Goal: Information Seeking & Learning: Learn about a topic

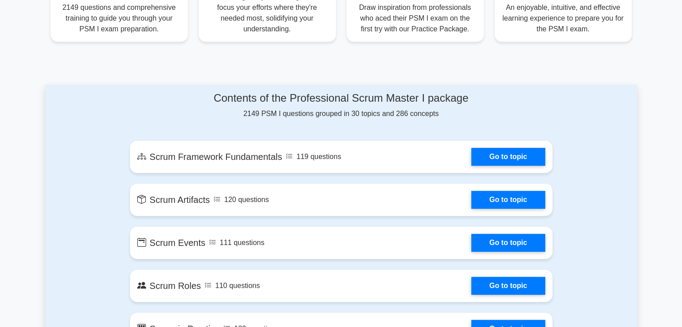
scroll to position [359, 0]
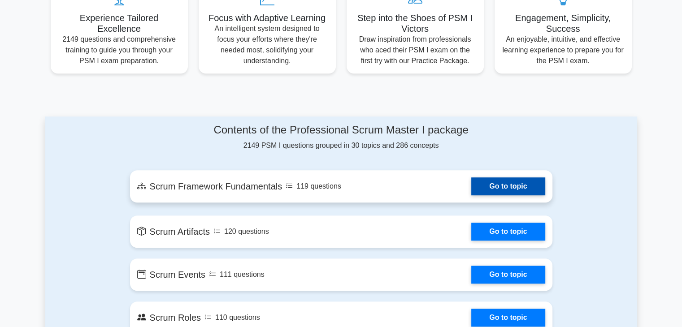
click at [499, 190] on link "Go to topic" at bounding box center [508, 187] width 74 height 18
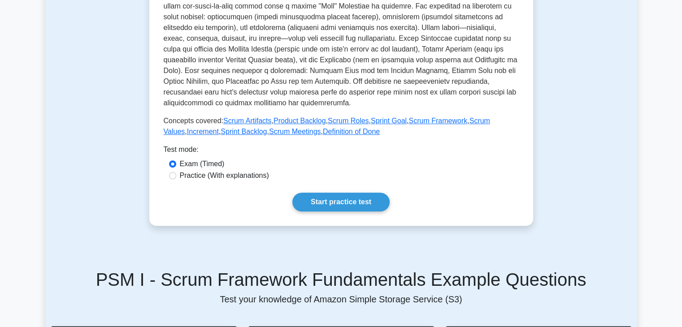
scroll to position [314, 0]
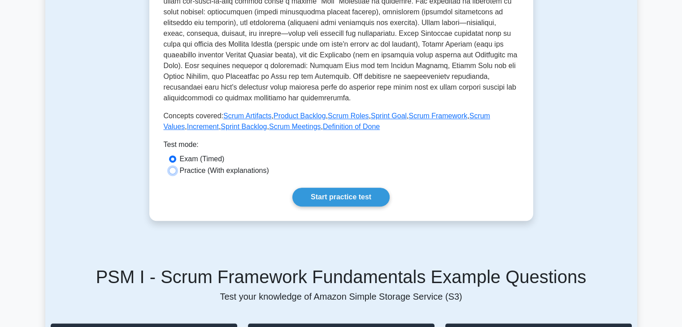
click at [171, 171] on input "Practice (With explanations)" at bounding box center [172, 170] width 7 height 7
radio input "true"
click at [334, 197] on link "Start practice test" at bounding box center [340, 197] width 97 height 19
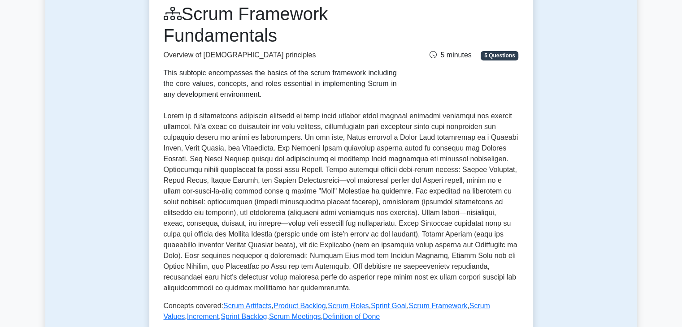
scroll to position [0, 0]
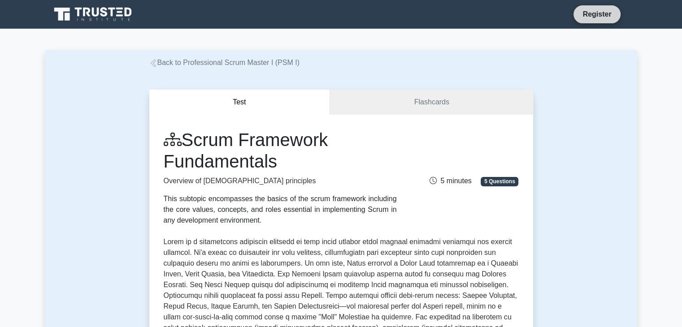
click at [594, 19] on link "Register" at bounding box center [596, 14] width 39 height 11
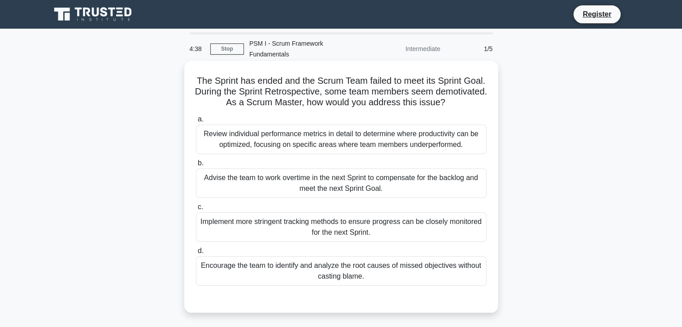
click at [377, 135] on div "Review individual performance metrics in detail to determine where productivity…" at bounding box center [341, 140] width 291 height 30
click at [196, 122] on input "a. Review individual performance metrics in detail to determine where productiv…" at bounding box center [196, 120] width 0 height 6
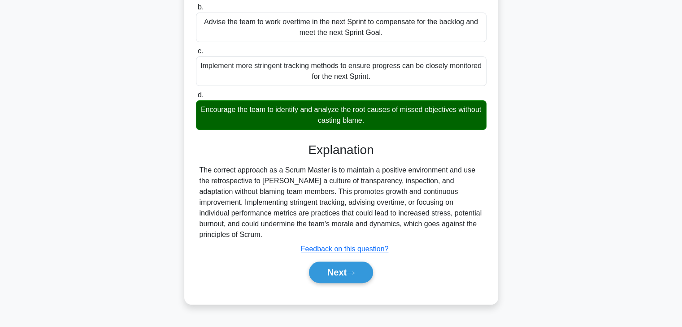
scroll to position [157, 0]
click at [339, 266] on button "Next" at bounding box center [341, 273] width 64 height 22
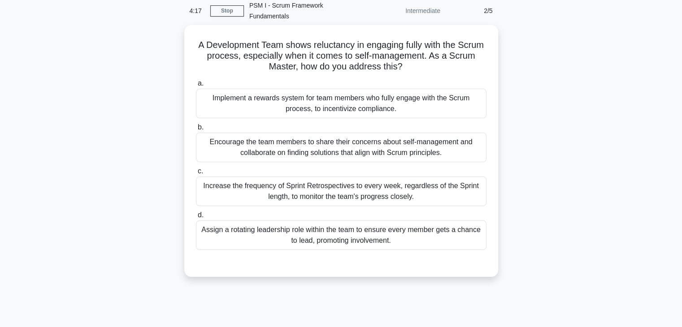
scroll to position [23, 0]
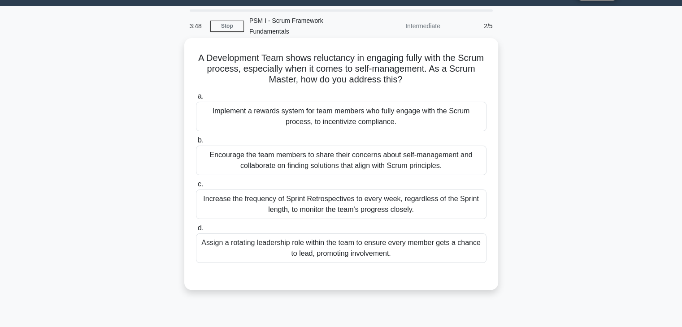
click at [365, 152] on div "Encourage the team members to share their concerns about self-management and co…" at bounding box center [341, 161] width 291 height 30
click at [196, 144] on input "b. Encourage the team members to share their concerns about self-management and…" at bounding box center [196, 141] width 0 height 6
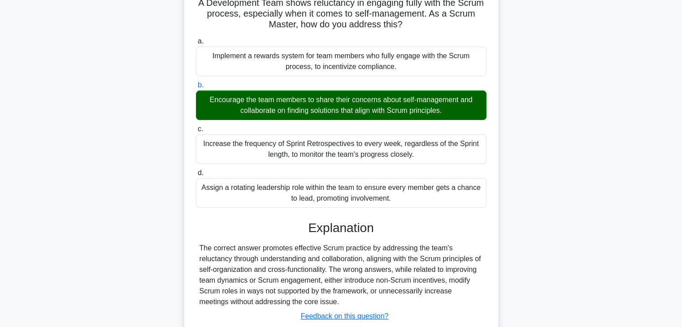
scroll to position [90, 0]
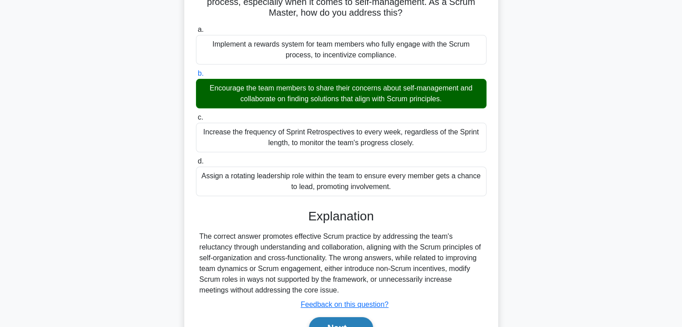
click at [341, 318] on button "Next" at bounding box center [341, 329] width 64 height 22
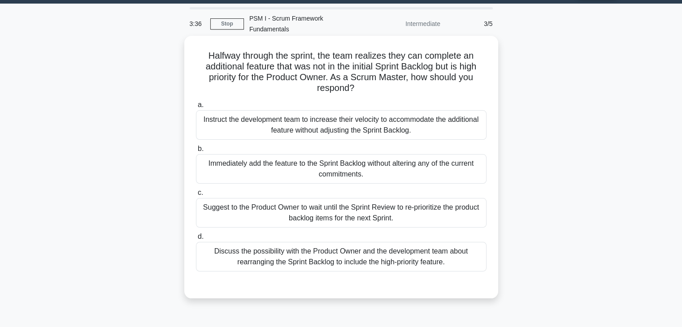
scroll to position [0, 0]
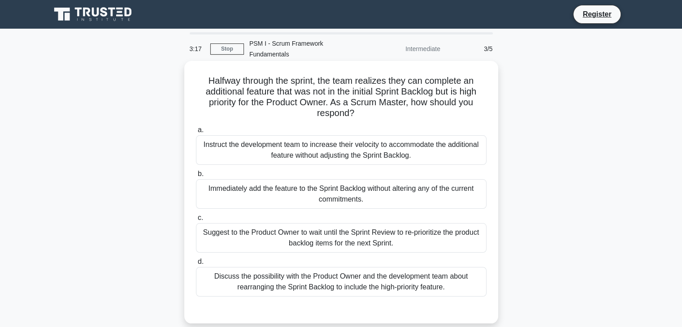
click at [367, 270] on div "Discuss the possibility with the Product Owner and the development team about r…" at bounding box center [341, 282] width 291 height 30
click at [196, 265] on input "d. Discuss the possibility with the Product Owner and the development team abou…" at bounding box center [196, 262] width 0 height 6
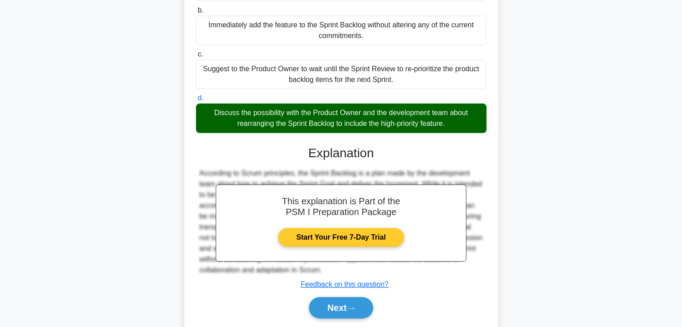
scroll to position [179, 0]
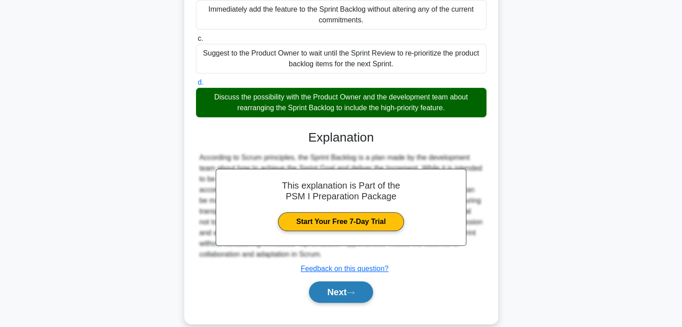
click at [347, 290] on button "Next" at bounding box center [341, 293] width 64 height 22
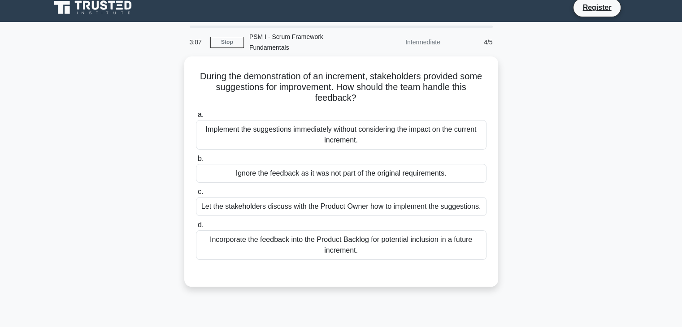
scroll to position [0, 0]
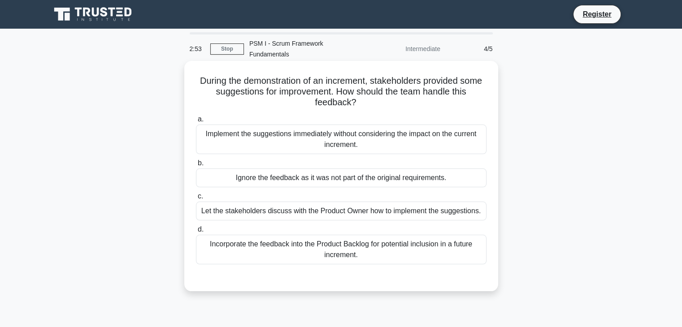
click at [386, 239] on div "Incorporate the feedback into the Product Backlog for potential inclusion in a …" at bounding box center [341, 250] width 291 height 30
click at [196, 233] on input "d. Incorporate the feedback into the Product Backlog for potential inclusion in…" at bounding box center [196, 230] width 0 height 6
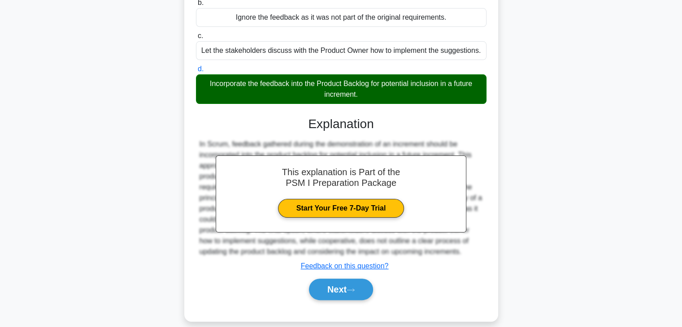
scroll to position [116, 0]
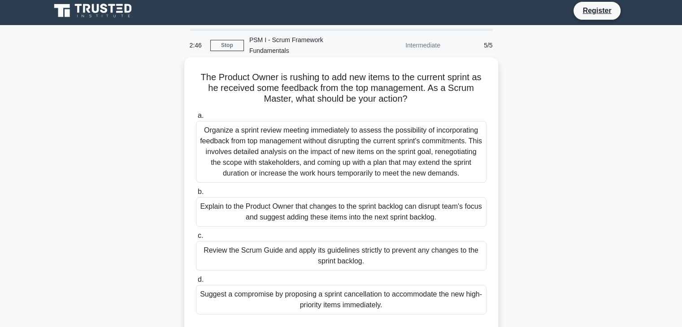
scroll to position [0, 0]
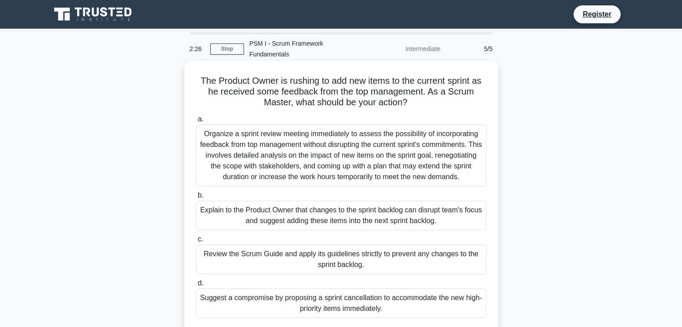
click at [386, 144] on div "Organize a sprint review meeting immediately to assess the possibility of incor…" at bounding box center [341, 156] width 291 height 62
click at [196, 122] on input "a. Organize a sprint review meeting immediately to assess the possibility of in…" at bounding box center [196, 120] width 0 height 6
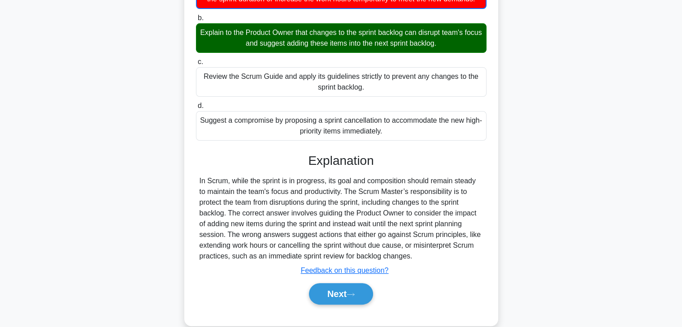
scroll to position [179, 0]
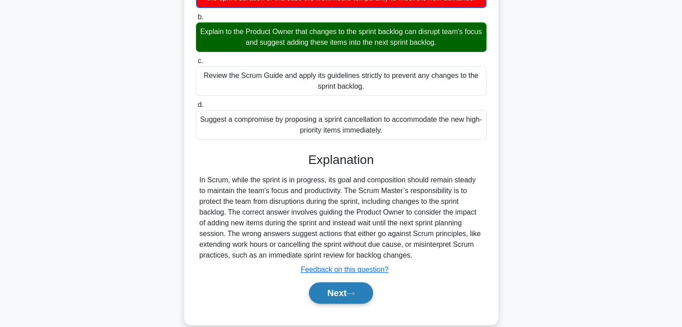
click at [336, 301] on button "Next" at bounding box center [341, 294] width 64 height 22
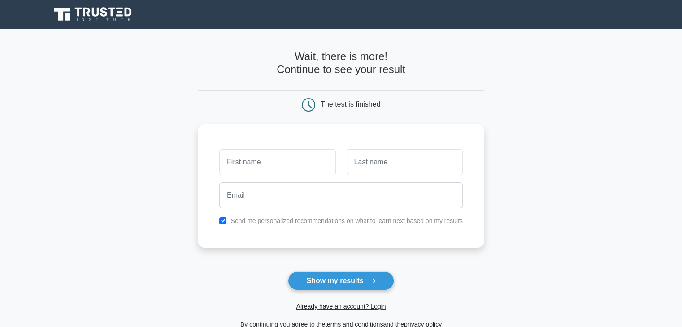
click at [277, 164] on input "text" at bounding box center [277, 162] width 116 height 26
type input "Rishi"
click at [373, 163] on input "text" at bounding box center [405, 162] width 116 height 26
type input "Sinha"
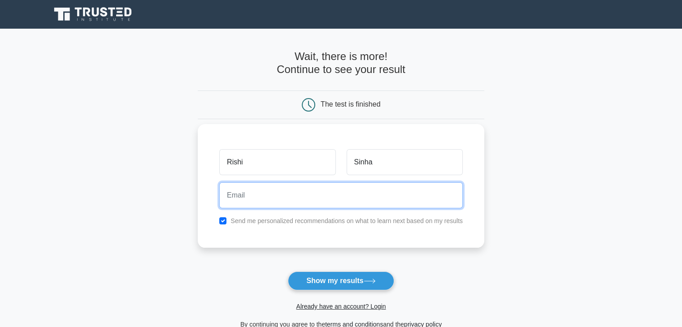
click at [281, 192] on input "email" at bounding box center [341, 196] width 244 height 26
type input "rishraj2009@gmail.com"
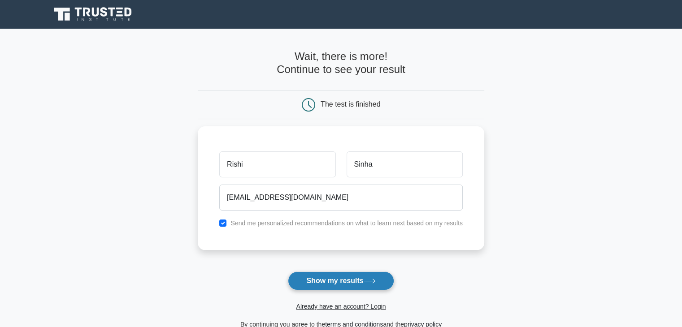
click at [340, 281] on button "Show my results" at bounding box center [341, 281] width 106 height 19
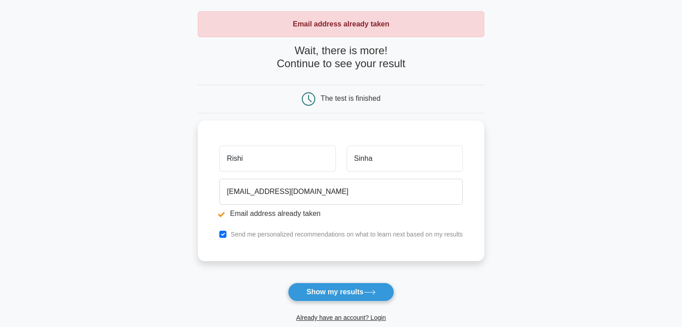
scroll to position [45, 0]
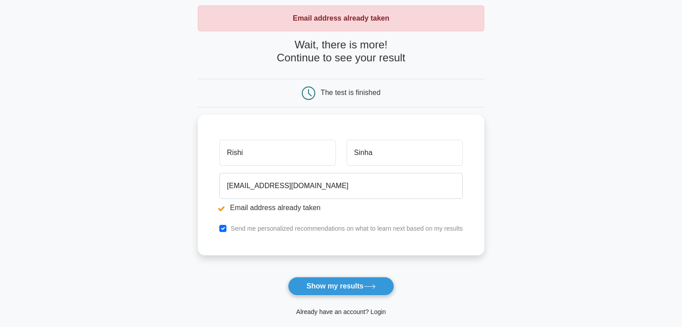
click at [341, 311] on link "Already have an account? Login" at bounding box center [341, 312] width 90 height 7
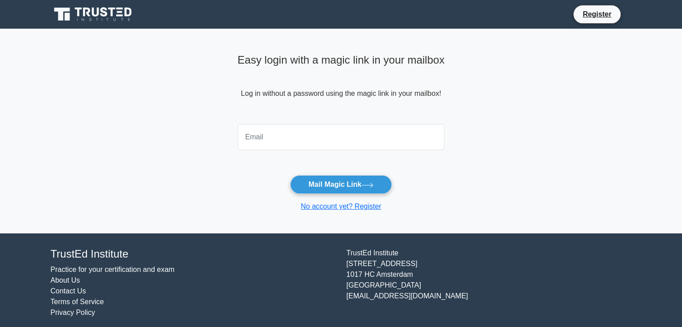
click at [280, 131] on input "email" at bounding box center [341, 137] width 207 height 26
type input "[EMAIL_ADDRESS][DOMAIN_NAME]"
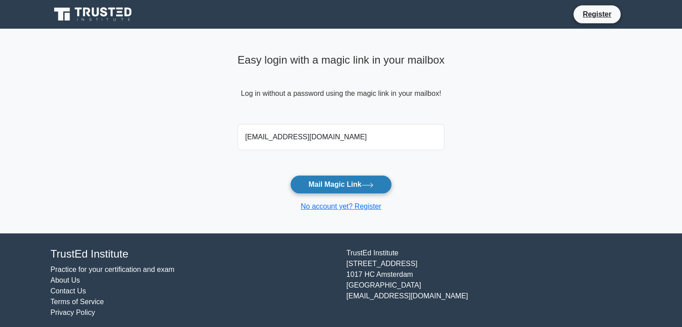
click at [334, 175] on button "Mail Magic Link" at bounding box center [341, 184] width 102 height 19
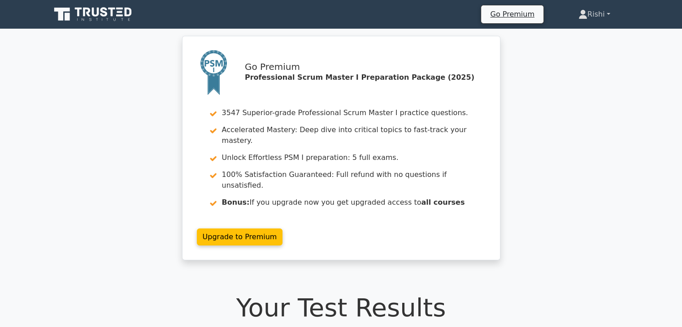
click at [594, 13] on link "Rishi" at bounding box center [594, 14] width 75 height 18
click at [567, 37] on link "Profile" at bounding box center [593, 35] width 71 height 14
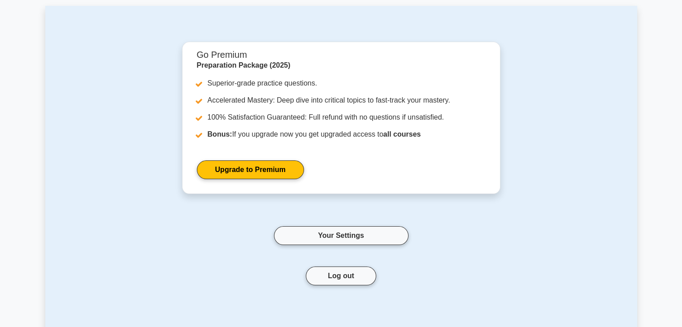
scroll to position [45, 0]
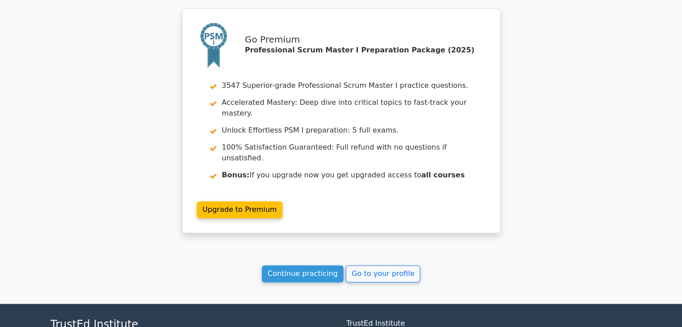
scroll to position [1282, 0]
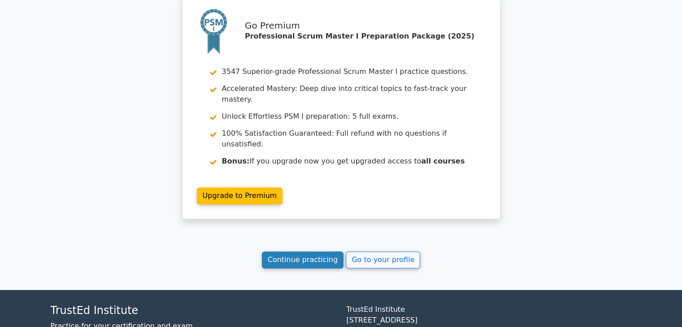
click at [295, 252] on link "Continue practicing" at bounding box center [303, 260] width 82 height 17
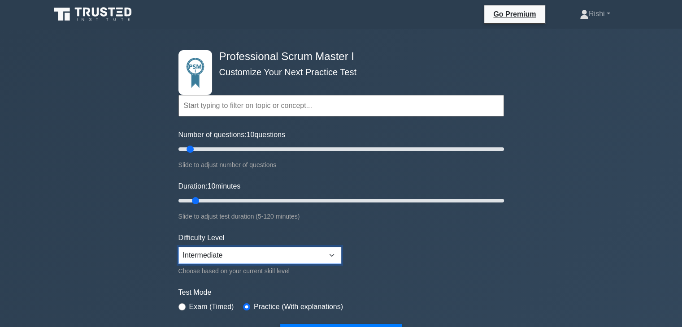
click at [285, 255] on select "Beginner Intermediate Expert" at bounding box center [260, 255] width 163 height 17
select select "expert"
click at [179, 247] on select "Beginner Intermediate Expert" at bounding box center [260, 255] width 163 height 17
click at [426, 240] on form "Topics Scrum Framework Fundamentals Scrum Artifacts Scrum Events Scrum Roles Sc…" at bounding box center [342, 202] width 326 height 283
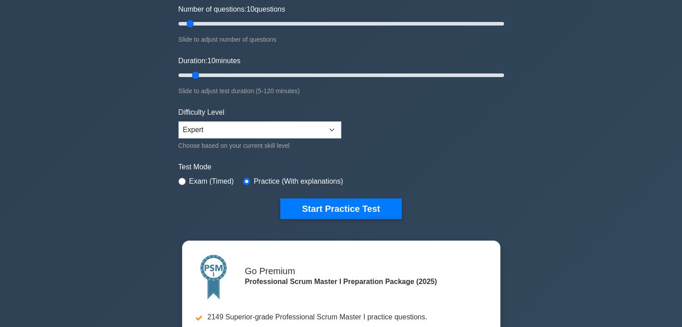
scroll to position [90, 0]
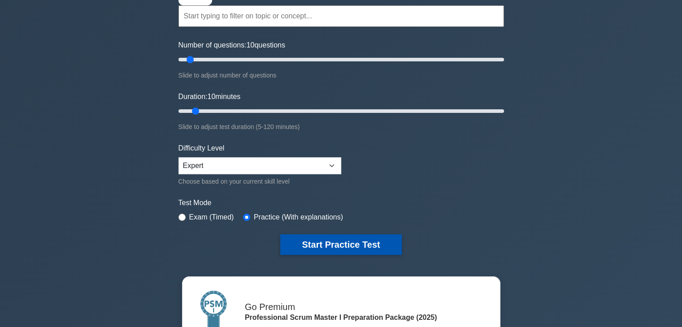
click at [332, 241] on button "Start Practice Test" at bounding box center [340, 245] width 121 height 21
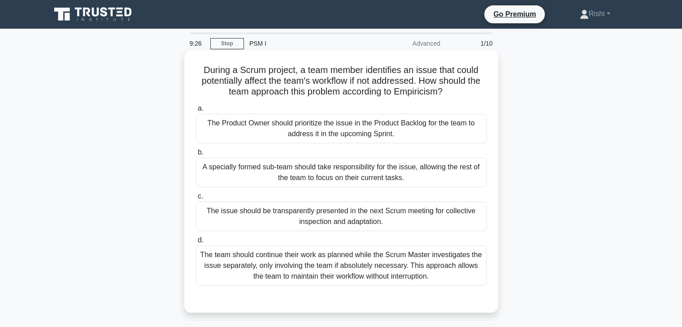
click at [364, 122] on div "The Product Owner should prioritize the issue in the Product Backlog for the te…" at bounding box center [341, 129] width 291 height 30
click at [196, 112] on input "a. The Product Owner should prioritize the issue in the Product Backlog for the…" at bounding box center [196, 109] width 0 height 6
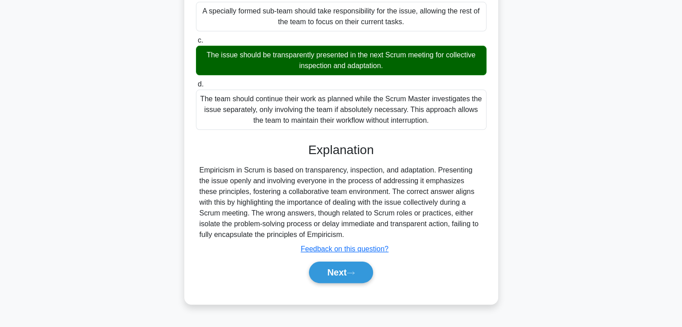
scroll to position [157, 0]
click at [339, 266] on button "Next" at bounding box center [341, 273] width 64 height 22
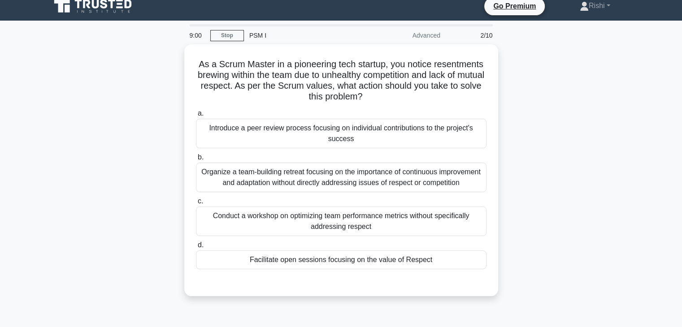
scroll to position [0, 0]
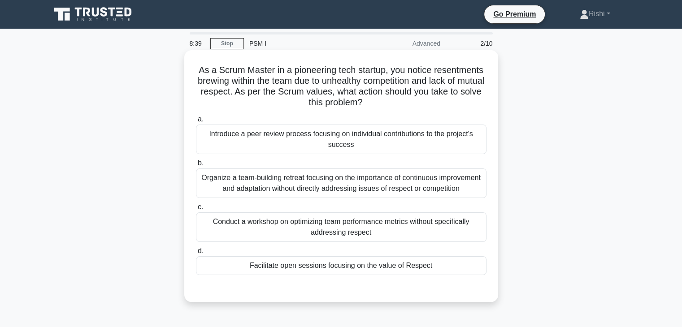
click at [349, 184] on div "Organize a team-building retreat focusing on the importance of continuous impro…" at bounding box center [341, 184] width 291 height 30
click at [196, 166] on input "b. Organize a team-building retreat focusing on the importance of continuous im…" at bounding box center [196, 164] width 0 height 6
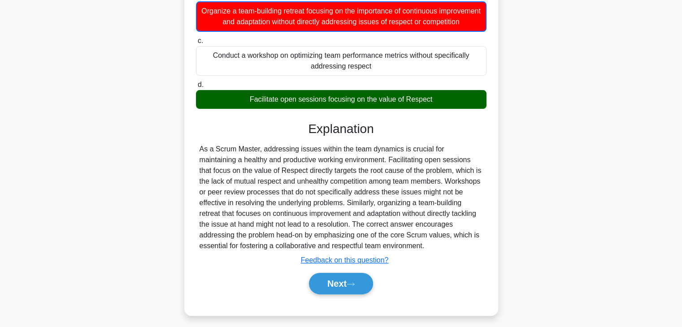
scroll to position [183, 0]
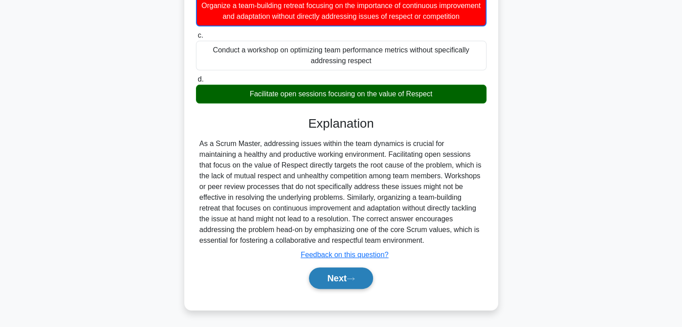
click at [336, 279] on button "Next" at bounding box center [341, 279] width 64 height 22
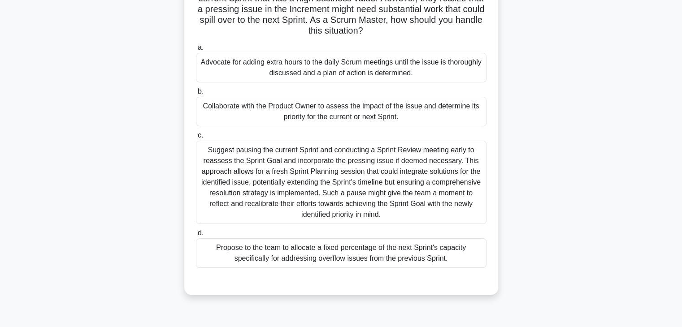
scroll to position [0, 0]
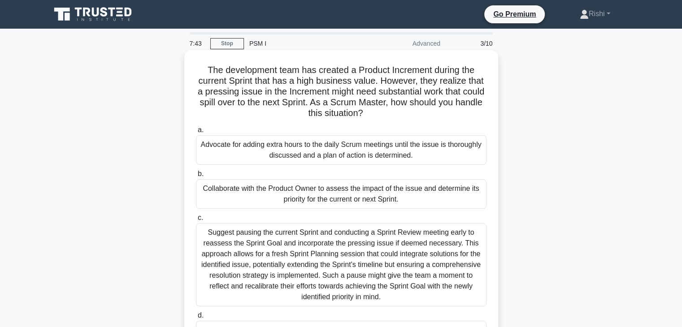
click at [367, 194] on div "Collaborate with the Product Owner to assess the impact of the issue and determ…" at bounding box center [341, 194] width 291 height 30
click at [196, 177] on input "b. Collaborate with the Product Owner to assess the impact of the issue and det…" at bounding box center [196, 174] width 0 height 6
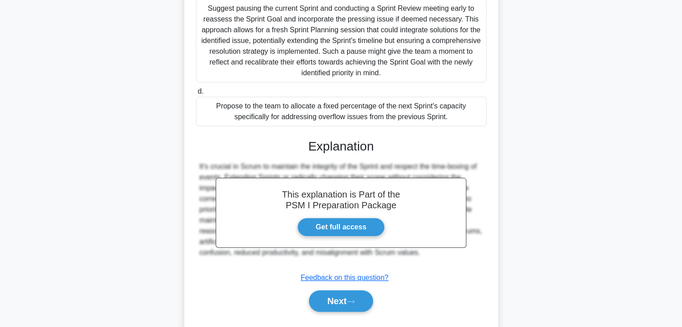
scroll to position [247, 0]
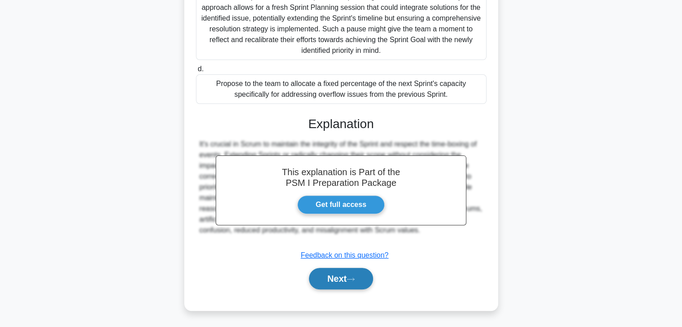
click at [336, 275] on button "Next" at bounding box center [341, 279] width 64 height 22
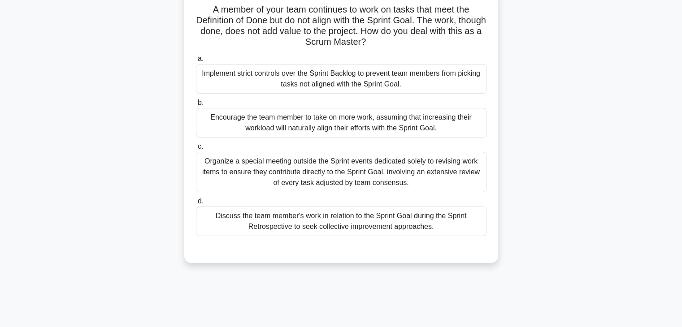
scroll to position [23, 0]
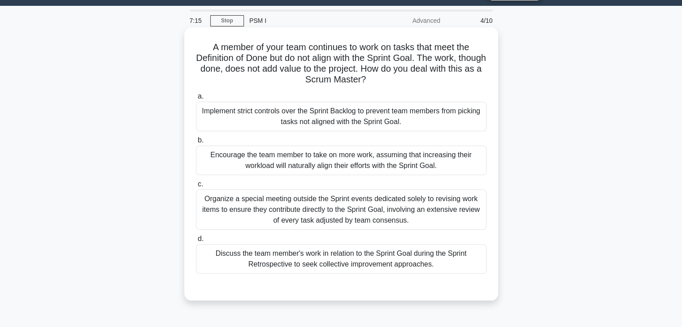
click at [353, 256] on div "Discuss the team member's work in relation to the Sprint Goal during the Sprint…" at bounding box center [341, 259] width 291 height 30
click at [196, 242] on input "d. Discuss the team member's work in relation to the Sprint Goal during the Spr…" at bounding box center [196, 239] width 0 height 6
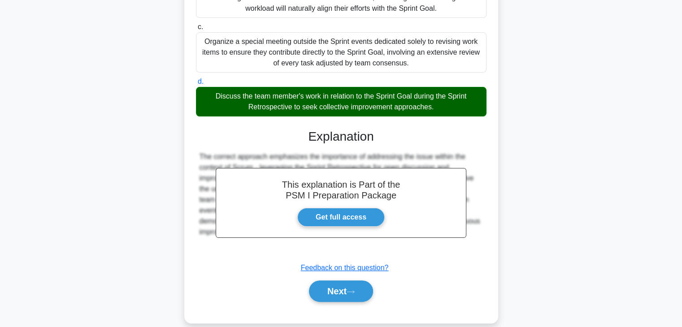
scroll to position [148, 0]
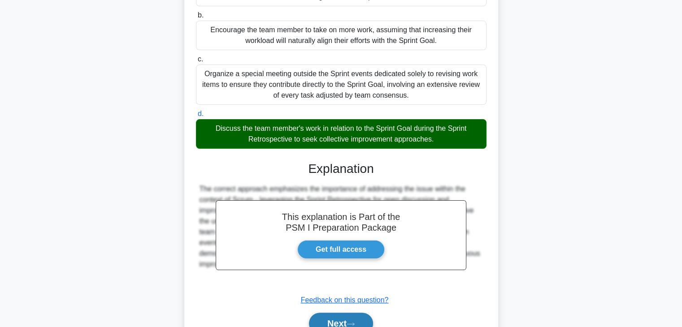
click at [345, 320] on button "Next" at bounding box center [341, 324] width 64 height 22
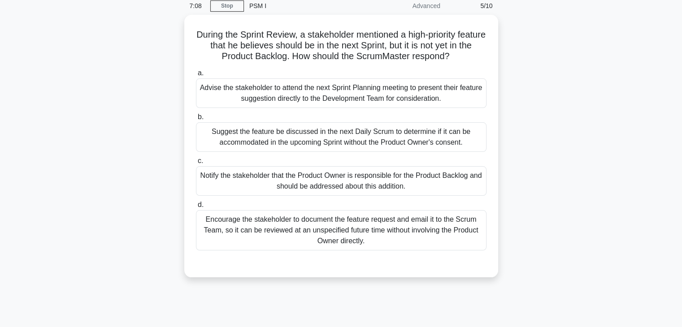
scroll to position [13, 0]
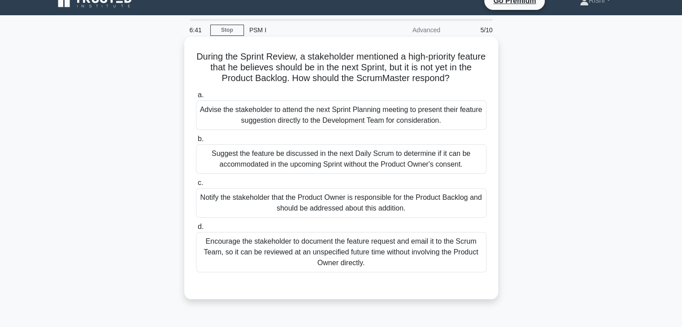
click at [378, 113] on div "Advise the stakeholder to attend the next Sprint Planning meeting to present th…" at bounding box center [341, 115] width 291 height 30
click at [196, 98] on input "a. Advise the stakeholder to attend the next Sprint Planning meeting to present…" at bounding box center [196, 95] width 0 height 6
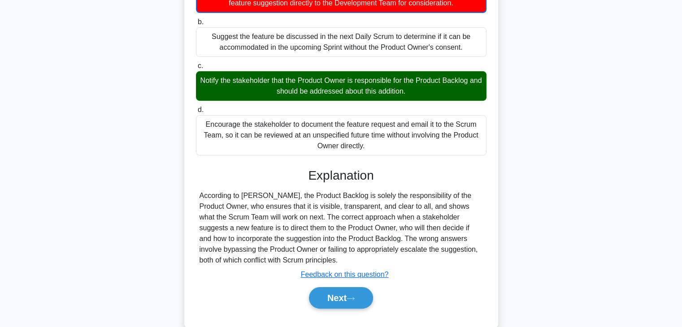
scroll to position [135, 0]
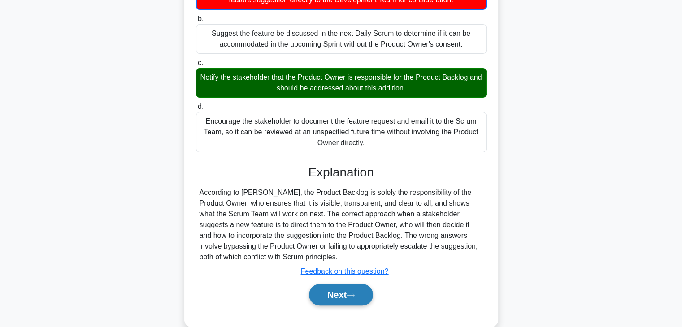
click at [324, 296] on button "Next" at bounding box center [341, 295] width 64 height 22
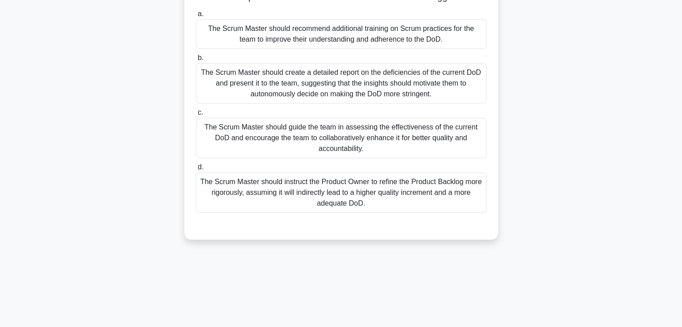
scroll to position [0, 0]
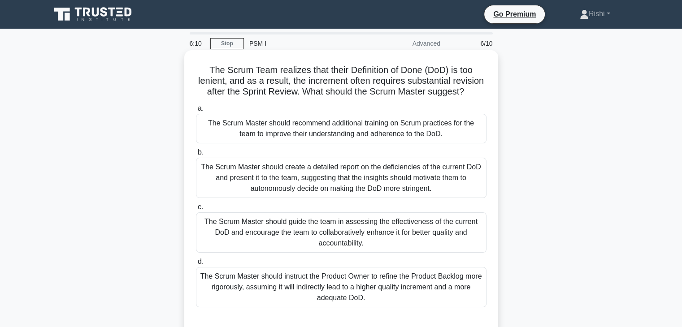
click at [335, 250] on div "The Scrum Master should guide the team in assessing the effectiveness of the cu…" at bounding box center [341, 233] width 291 height 40
click at [196, 210] on input "c. The Scrum Master should guide the team in assessing the effectiveness of the…" at bounding box center [196, 208] width 0 height 6
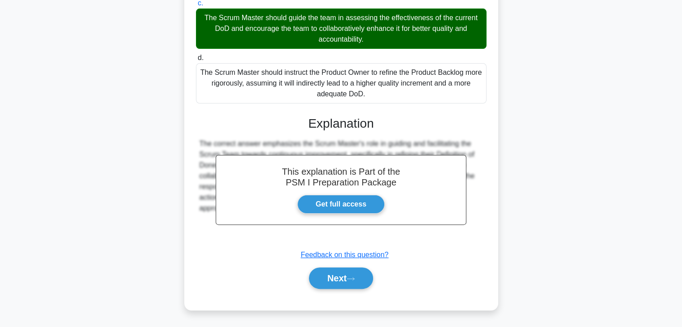
scroll to position [214, 0]
click at [333, 281] on button "Next" at bounding box center [341, 279] width 64 height 22
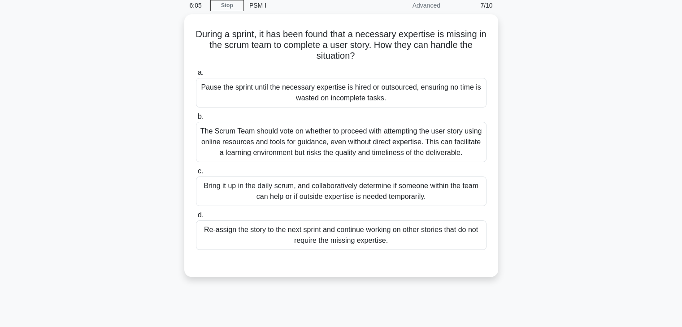
scroll to position [23, 0]
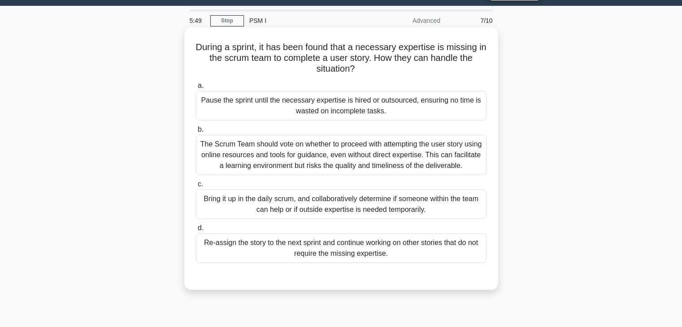
click at [339, 207] on div "Bring it up in the daily scrum, and collaboratively determine if someone within…" at bounding box center [341, 205] width 291 height 30
click at [196, 187] on input "c. Bring it up in the daily scrum, and collaboratively determine if someone wit…" at bounding box center [196, 185] width 0 height 6
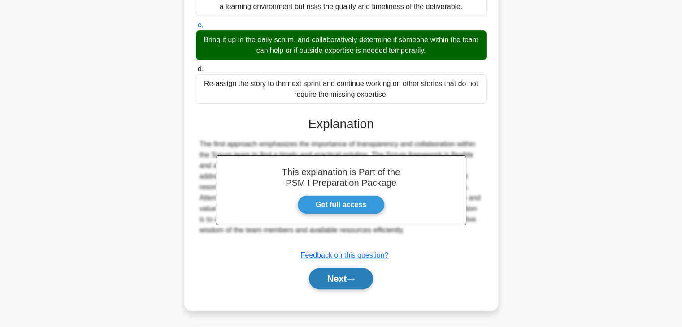
click at [321, 280] on button "Next" at bounding box center [341, 279] width 64 height 22
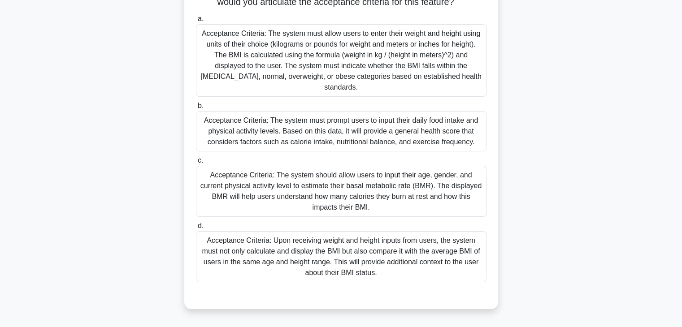
scroll to position [45, 0]
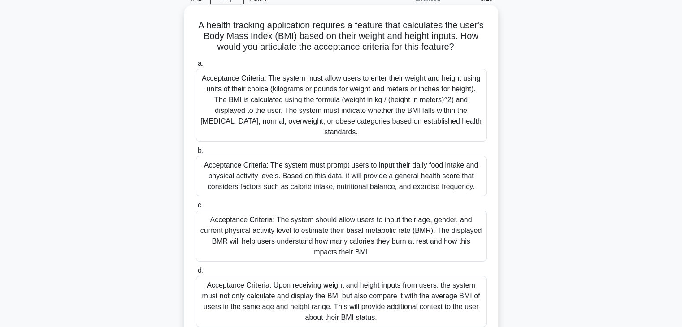
click at [375, 174] on div "Acceptance Criteria: The system must prompt users to input their daily food int…" at bounding box center [341, 176] width 291 height 40
click at [196, 154] on input "b. Acceptance Criteria: The system must prompt users to input their daily food …" at bounding box center [196, 151] width 0 height 6
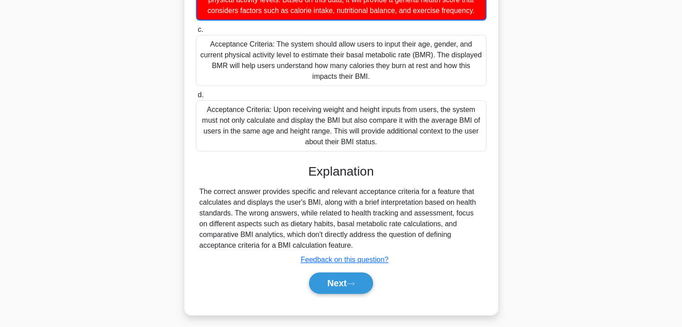
scroll to position [237, 0]
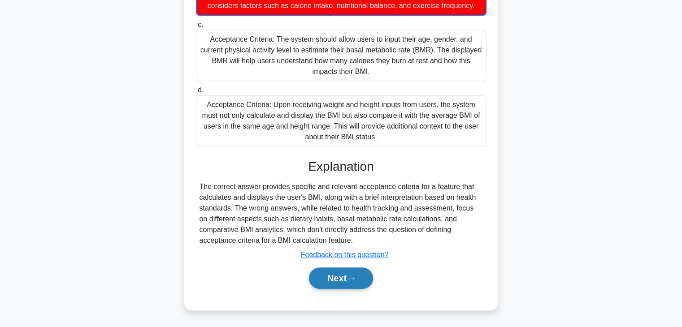
click at [344, 281] on button "Next" at bounding box center [341, 279] width 64 height 22
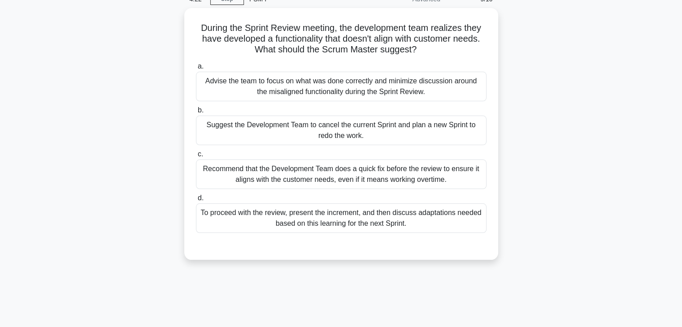
scroll to position [23, 0]
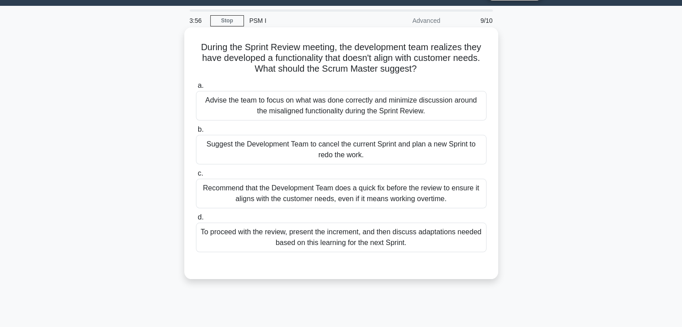
click at [352, 232] on div "To proceed with the review, present the increment, and then discuss adaptations…" at bounding box center [341, 238] width 291 height 30
click at [196, 221] on input "d. To proceed with the review, present the increment, and then discuss adaptati…" at bounding box center [196, 218] width 0 height 6
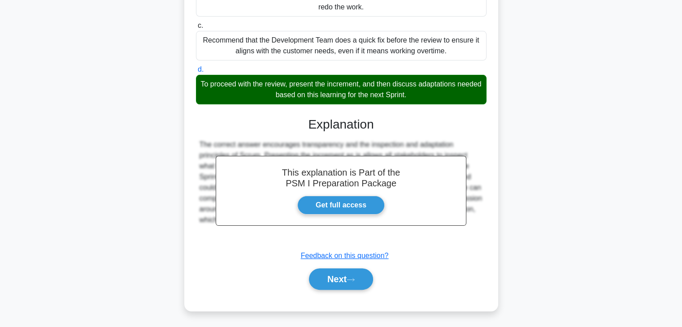
scroll to position [171, 0]
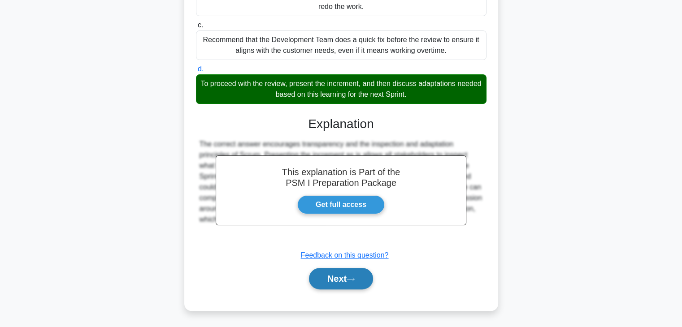
click at [348, 280] on button "Next" at bounding box center [341, 279] width 64 height 22
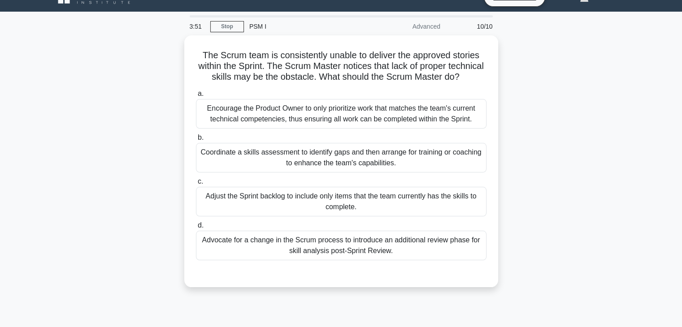
scroll to position [0, 0]
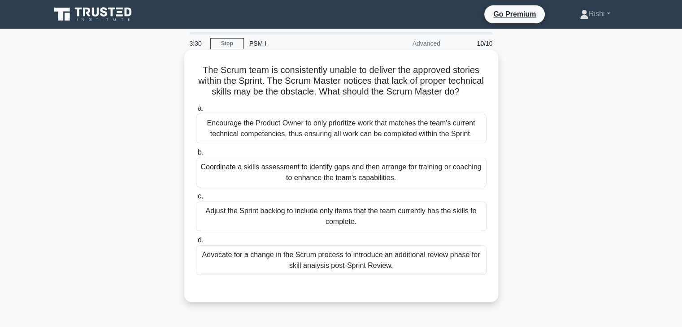
click at [358, 200] on div "a. Encourage the Product Owner to only prioritize work that matches the team's …" at bounding box center [341, 189] width 301 height 176
click at [365, 179] on div "Coordinate a skills assessment to identify gaps and then arrange for training o…" at bounding box center [341, 173] width 291 height 30
click at [196, 156] on input "b. Coordinate a skills assessment to identify gaps and then arrange for trainin…" at bounding box center [196, 153] width 0 height 6
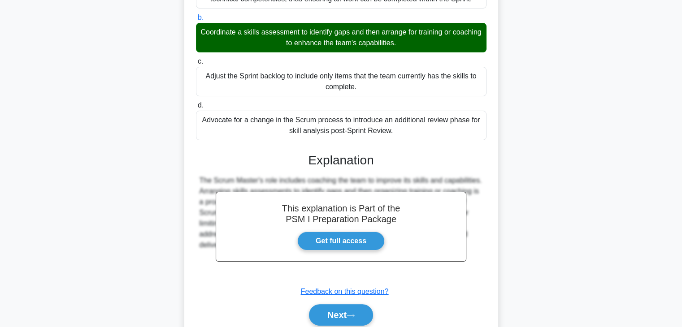
scroll to position [182, 0]
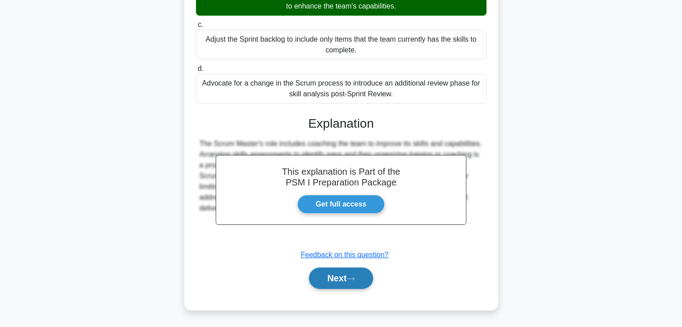
click at [337, 277] on button "Next" at bounding box center [341, 279] width 64 height 22
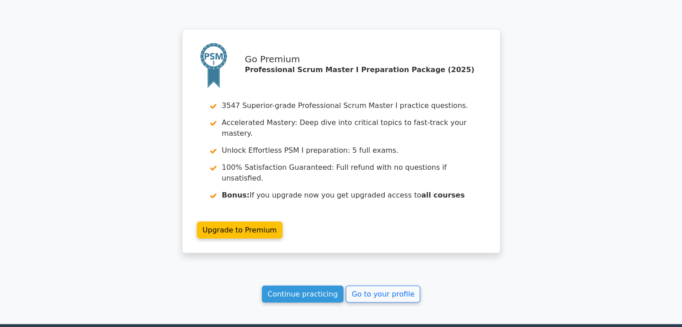
scroll to position [1526, 0]
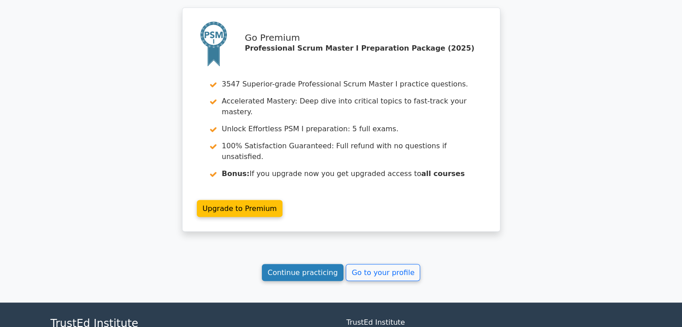
click at [310, 264] on link "Continue practicing" at bounding box center [303, 272] width 82 height 17
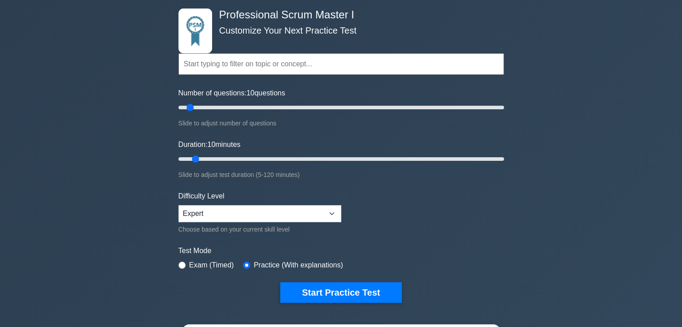
scroll to position [45, 0]
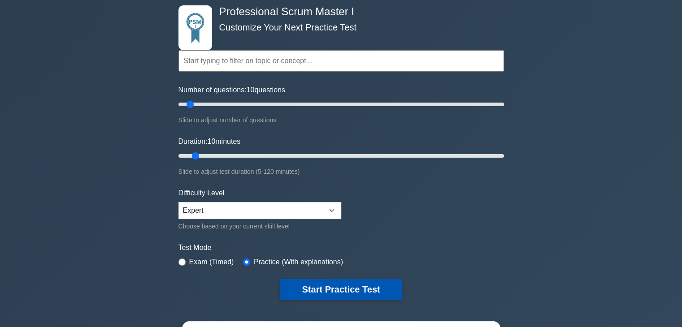
click at [343, 291] on button "Start Practice Test" at bounding box center [340, 289] width 121 height 21
click at [339, 283] on button "Start Practice Test" at bounding box center [340, 289] width 121 height 21
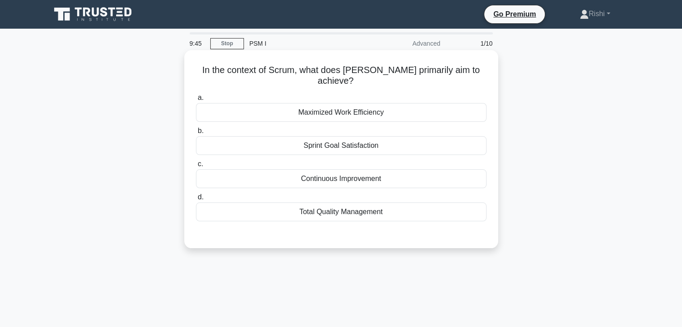
click at [324, 203] on div "Total Quality Management" at bounding box center [341, 212] width 291 height 19
click at [196, 201] on input "d. Total Quality Management" at bounding box center [196, 198] width 0 height 6
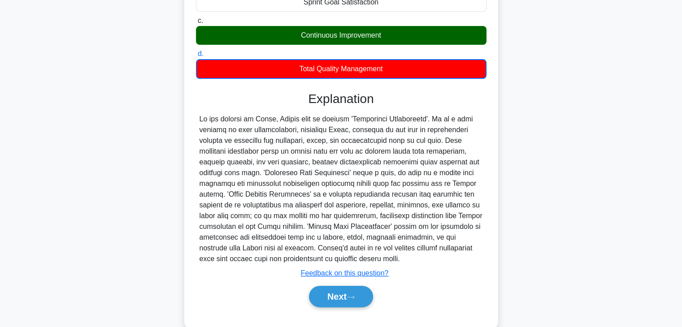
scroll to position [113, 0]
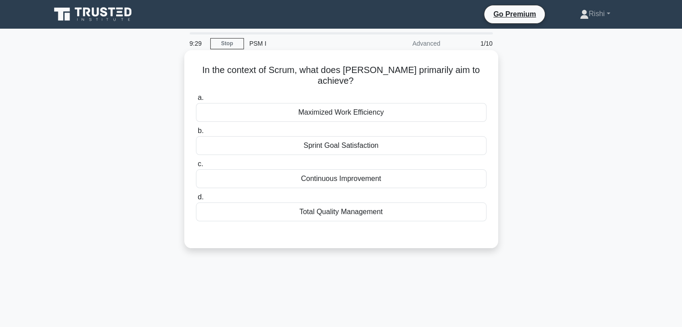
click at [350, 170] on div "Continuous Improvement" at bounding box center [341, 179] width 291 height 19
click at [196, 166] on input "c. Continuous Improvement" at bounding box center [196, 164] width 0 height 6
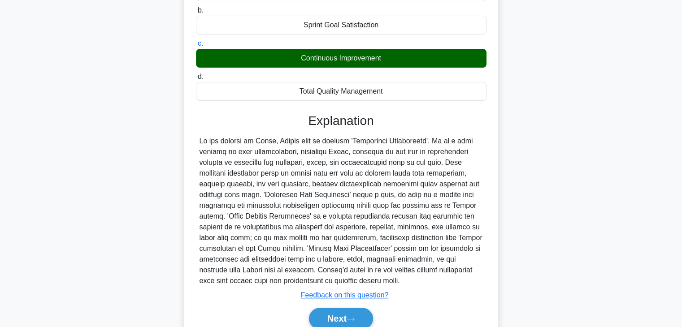
scroll to position [135, 0]
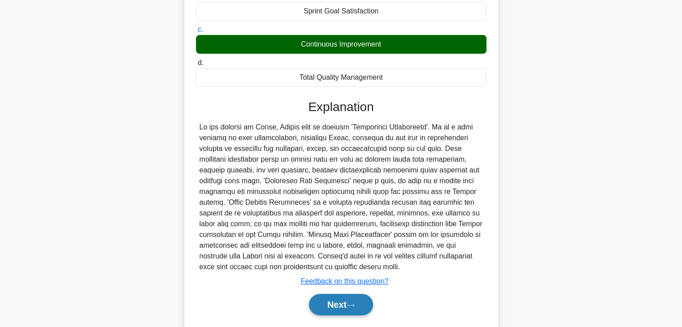
click at [332, 302] on button "Next" at bounding box center [341, 305] width 64 height 22
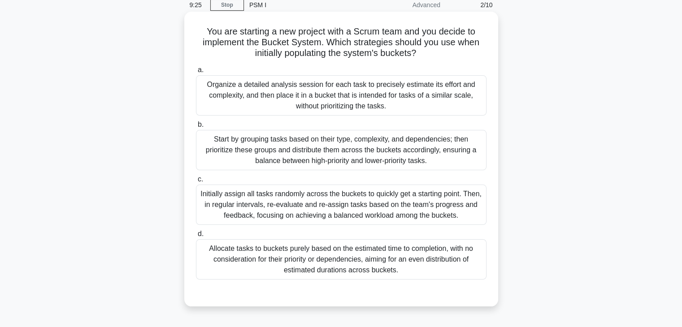
scroll to position [0, 0]
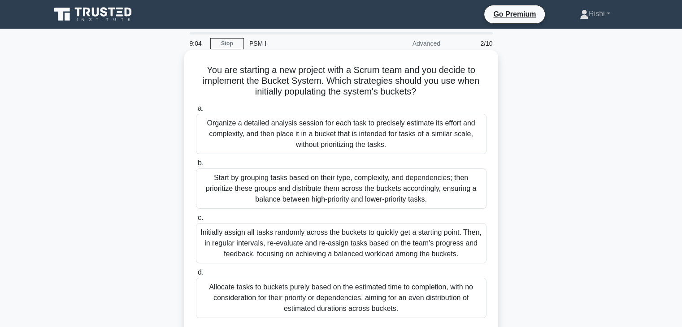
click at [394, 191] on div "Start by grouping tasks based on their type, complexity, and dependencies; then…" at bounding box center [341, 189] width 291 height 40
click at [196, 166] on input "b. Start by grouping tasks based on their type, complexity, and dependencies; t…" at bounding box center [196, 164] width 0 height 6
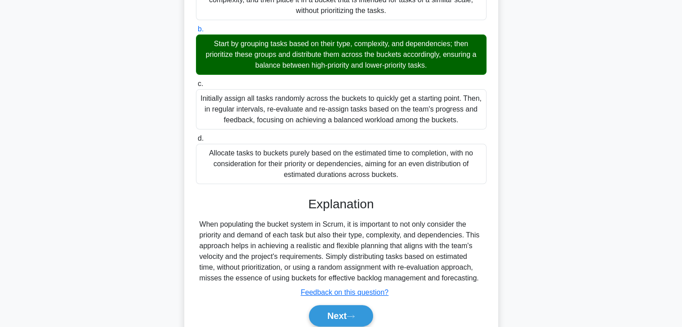
scroll to position [135, 0]
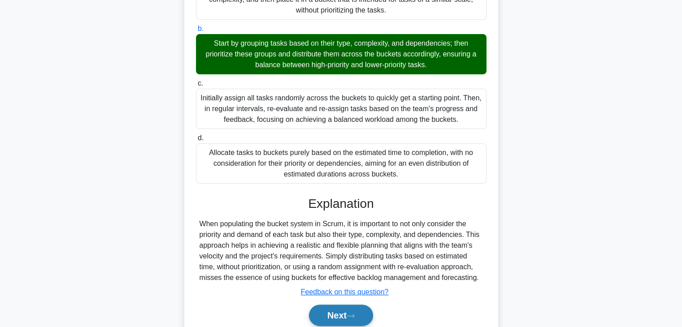
click at [342, 313] on button "Next" at bounding box center [341, 316] width 64 height 22
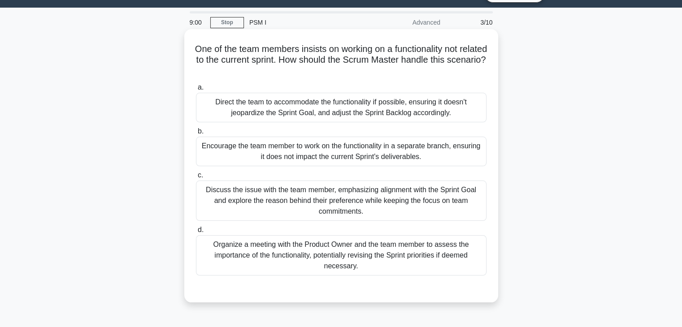
scroll to position [0, 0]
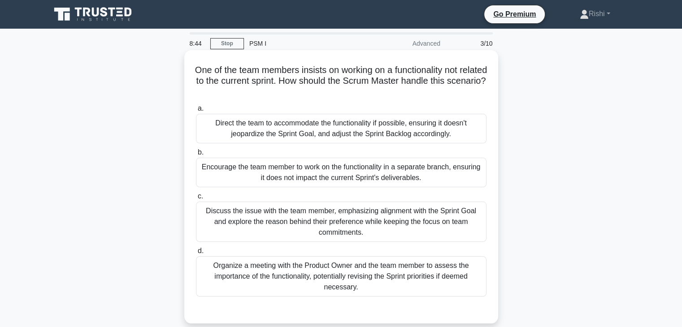
click at [389, 213] on div "Discuss the issue with the team member, emphasizing alignment with the Sprint G…" at bounding box center [341, 222] width 291 height 40
click at [196, 200] on input "c. Discuss the issue with the team member, emphasizing alignment with the Sprin…" at bounding box center [196, 197] width 0 height 6
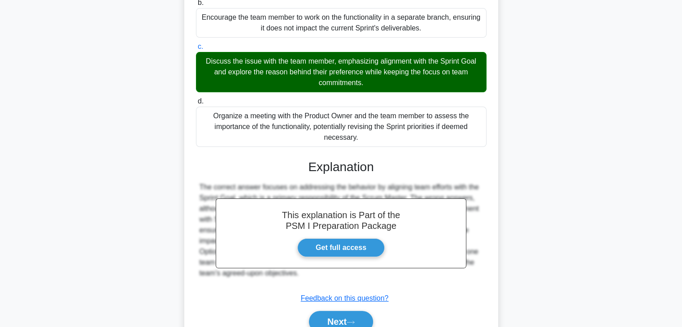
scroll to position [148, 0]
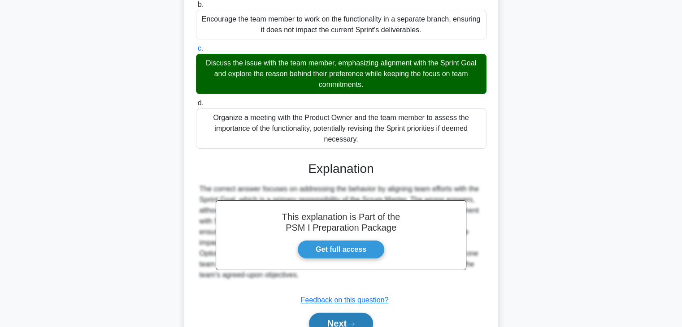
click at [337, 318] on button "Next" at bounding box center [341, 324] width 64 height 22
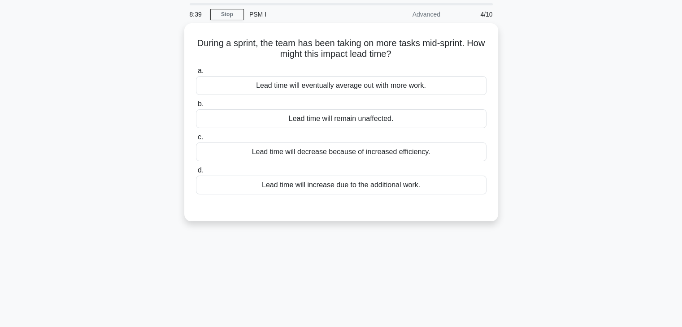
scroll to position [0, 0]
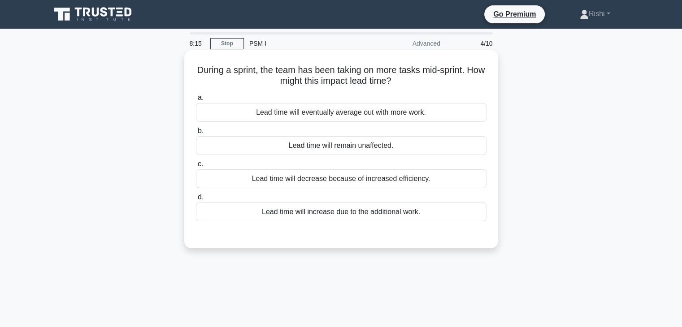
click at [358, 215] on div "Lead time will increase due to the additional work." at bounding box center [341, 212] width 291 height 19
click at [196, 201] on input "d. Lead time will increase due to the additional work." at bounding box center [196, 198] width 0 height 6
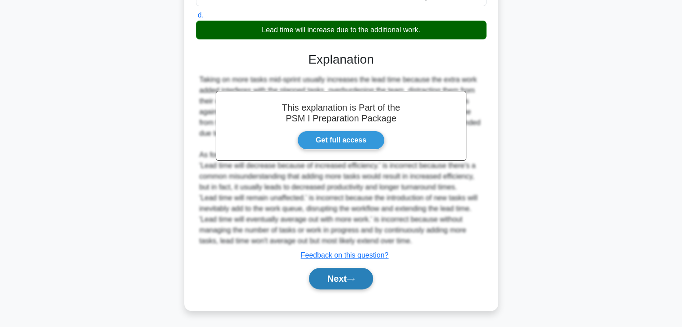
click at [339, 271] on button "Next" at bounding box center [341, 279] width 64 height 22
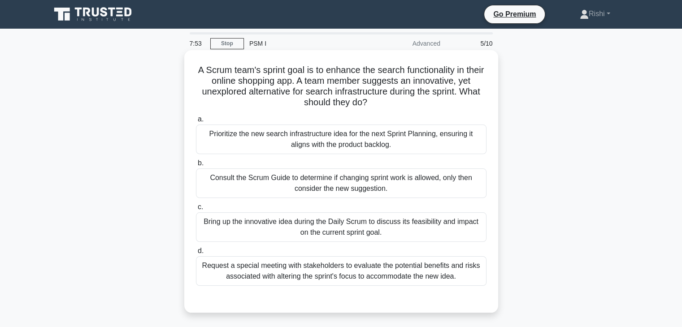
click at [361, 230] on div "Bring up the innovative idea during the Daily Scrum to discuss its feasibility …" at bounding box center [341, 228] width 291 height 30
click at [196, 210] on input "c. Bring up the innovative idea during the Daily Scrum to discuss its feasibili…" at bounding box center [196, 208] width 0 height 6
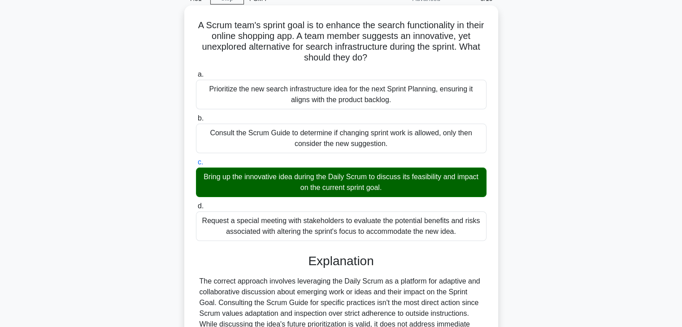
scroll to position [135, 0]
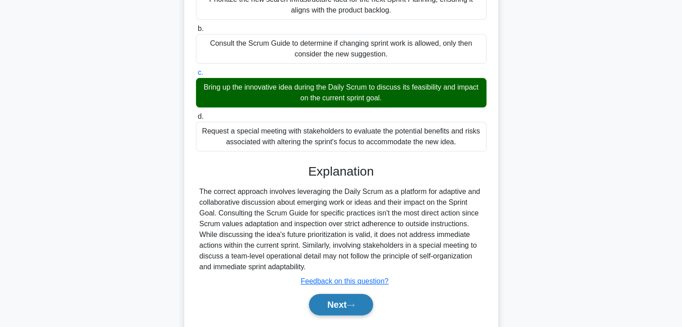
click at [340, 301] on button "Next" at bounding box center [341, 305] width 64 height 22
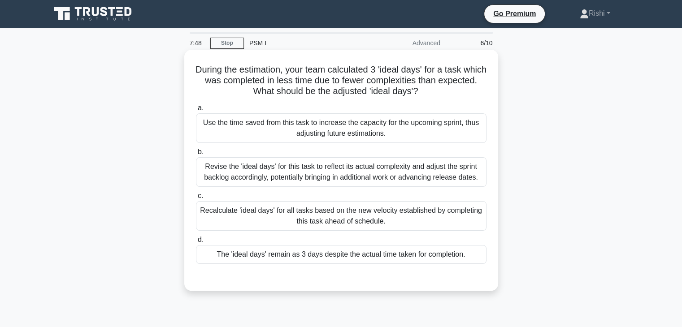
scroll to position [0, 0]
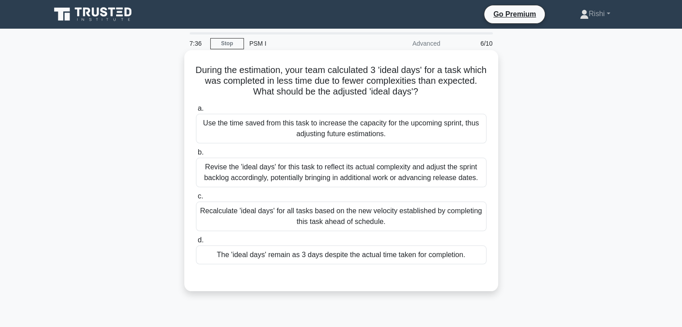
click at [381, 174] on div "Revise the 'ideal days' for this task to reflect its actual complexity and adju…" at bounding box center [341, 173] width 291 height 30
click at [196, 156] on input "b. Revise the 'ideal days' for this task to reflect its actual complexity and a…" at bounding box center [196, 153] width 0 height 6
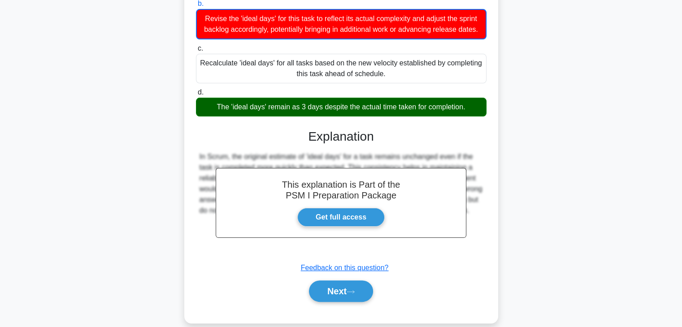
scroll to position [172, 0]
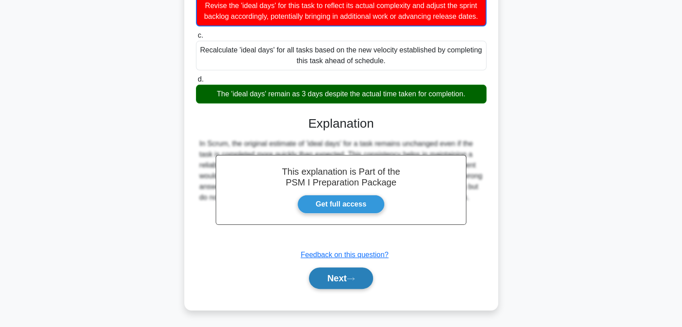
click at [344, 273] on button "Next" at bounding box center [341, 279] width 64 height 22
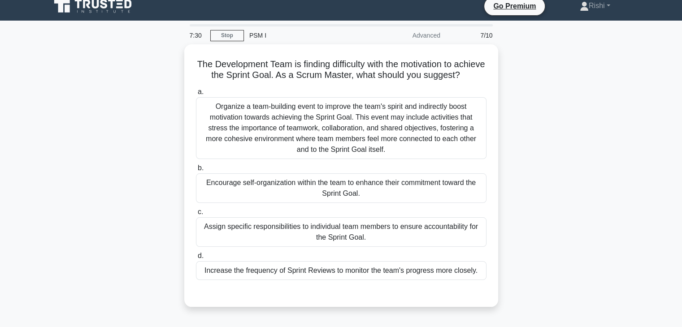
scroll to position [0, 0]
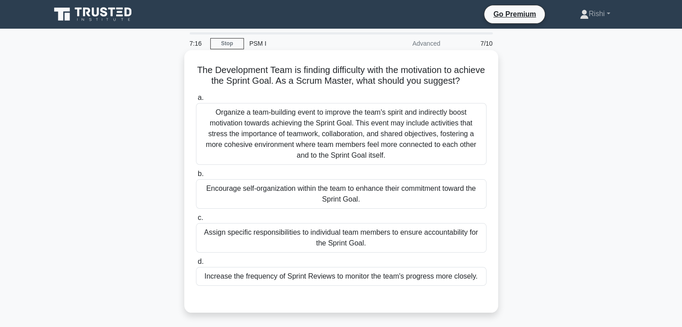
click at [373, 204] on div "Encourage self-organization within the team to enhance their commitment toward …" at bounding box center [341, 194] width 291 height 30
click at [196, 177] on input "b. Encourage self-organization within the team to enhance their commitment towa…" at bounding box center [196, 174] width 0 height 6
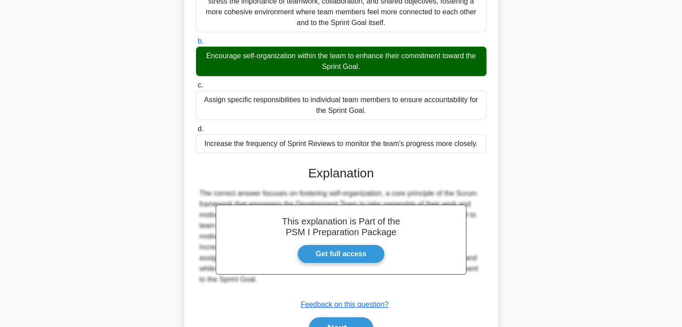
scroll to position [135, 0]
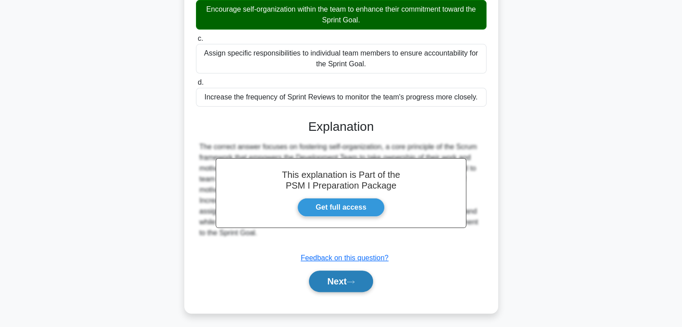
click at [346, 291] on button "Next" at bounding box center [341, 282] width 64 height 22
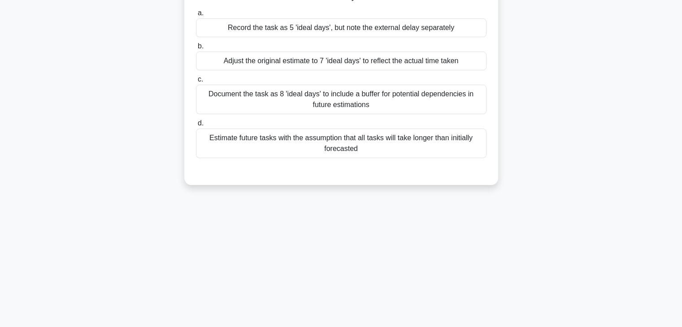
scroll to position [0, 0]
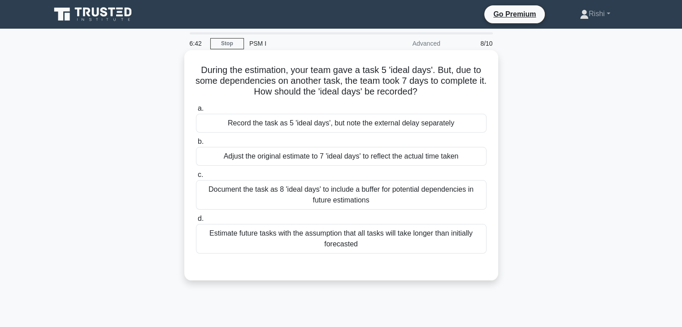
click at [359, 159] on div "Adjust the original estimate to 7 'ideal days' to reflect the actual time taken" at bounding box center [341, 156] width 291 height 19
click at [196, 145] on input "b. Adjust the original estimate to 7 'ideal days' to reflect the actual time ta…" at bounding box center [196, 142] width 0 height 6
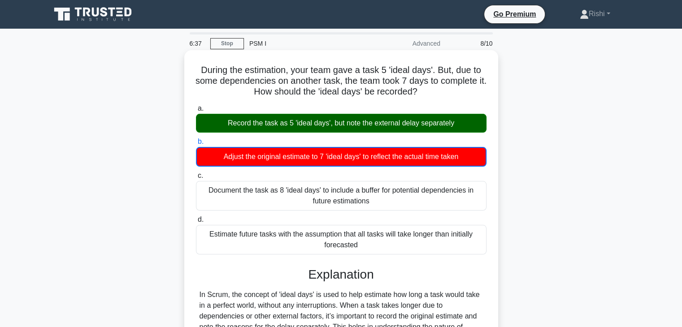
click at [358, 128] on div "Record the task as 5 'ideal days', but note the external delay separately" at bounding box center [341, 123] width 291 height 19
click at [196, 112] on input "a. Record the task as 5 'ideal days', but note the external delay separately" at bounding box center [196, 109] width 0 height 6
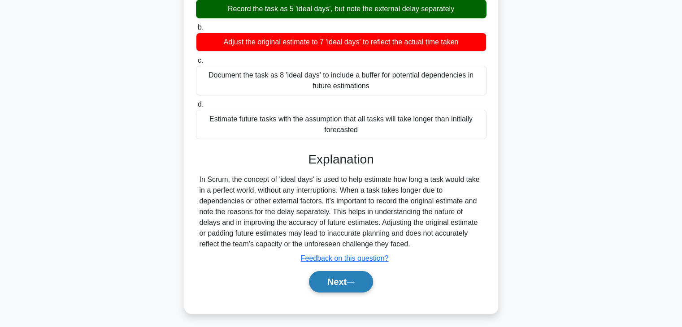
scroll to position [113, 0]
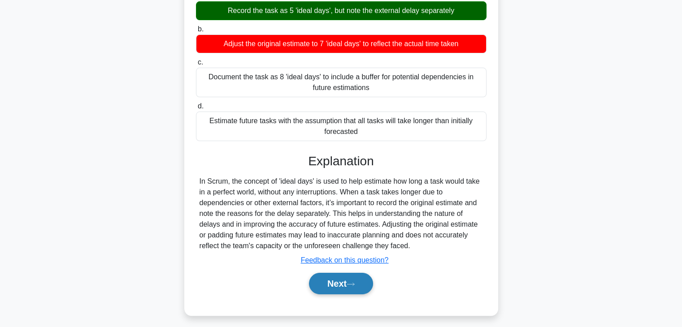
click at [328, 291] on button "Next" at bounding box center [341, 284] width 64 height 22
click at [340, 278] on button "Next" at bounding box center [341, 284] width 64 height 22
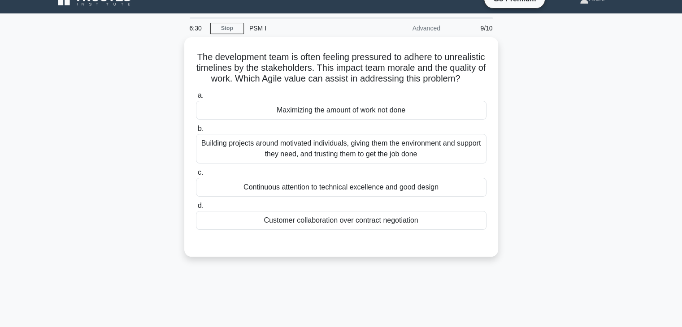
scroll to position [0, 0]
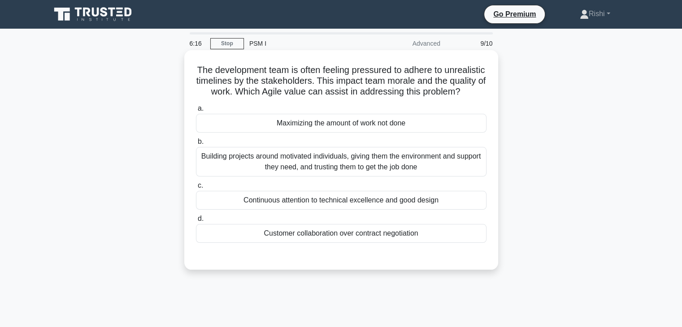
click at [362, 243] on div "Customer collaboration over contract negotiation" at bounding box center [341, 233] width 291 height 19
click at [196, 222] on input "d. Customer collaboration over contract negotiation" at bounding box center [196, 219] width 0 height 6
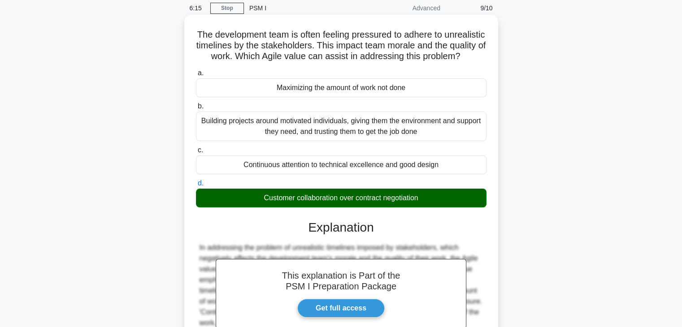
scroll to position [135, 0]
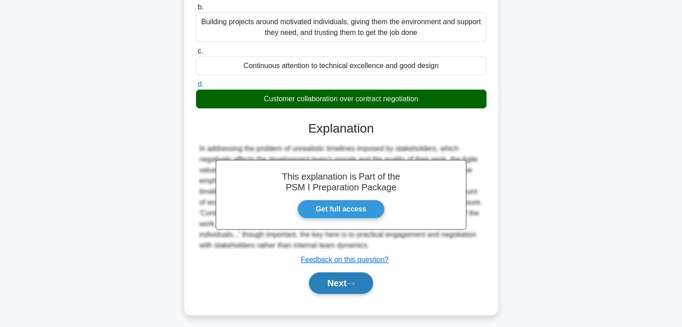
click at [344, 293] on button "Next" at bounding box center [341, 284] width 64 height 22
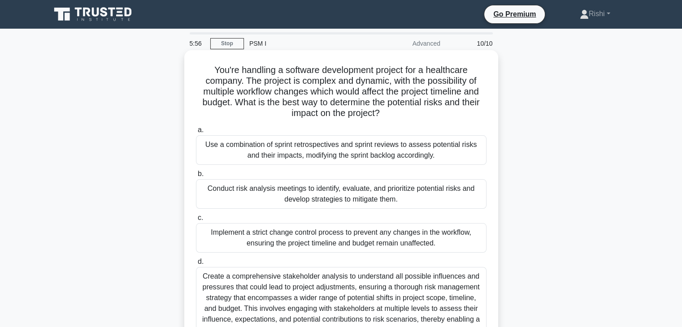
scroll to position [90, 0]
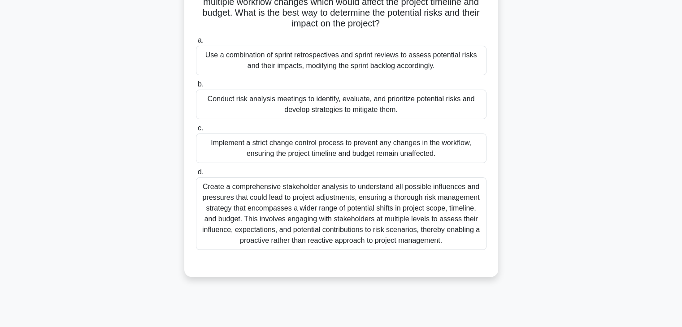
click at [358, 216] on div "Create a comprehensive stakeholder analysis to understand all possible influenc…" at bounding box center [341, 214] width 291 height 73
click at [196, 175] on input "d. Create a comprehensive stakeholder analysis to understand all possible influ…" at bounding box center [196, 173] width 0 height 6
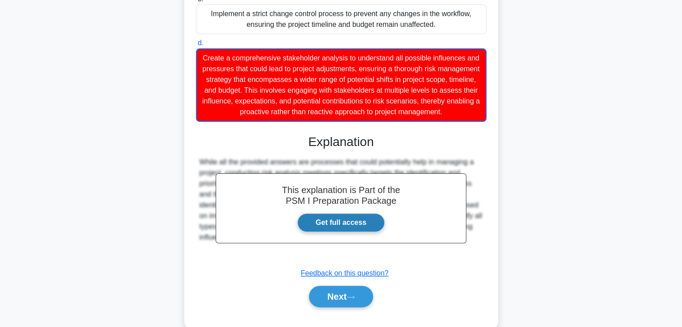
scroll to position [203, 0]
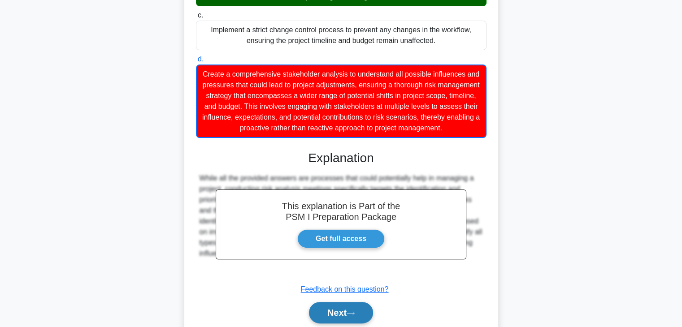
click at [338, 322] on button "Next" at bounding box center [341, 313] width 64 height 22
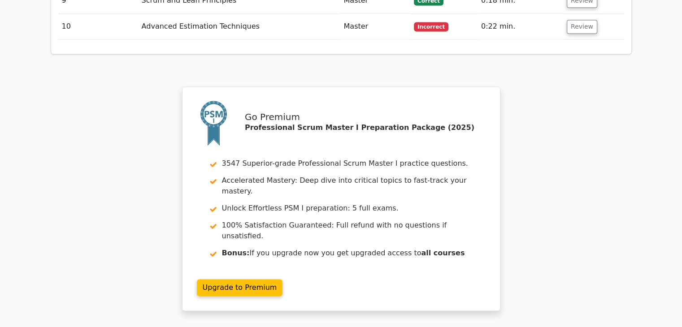
scroll to position [1397, 0]
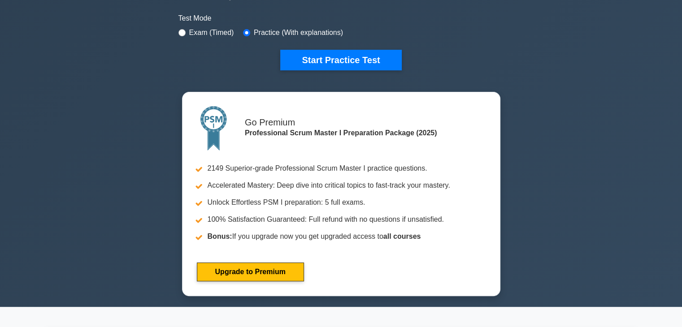
scroll to position [349, 0]
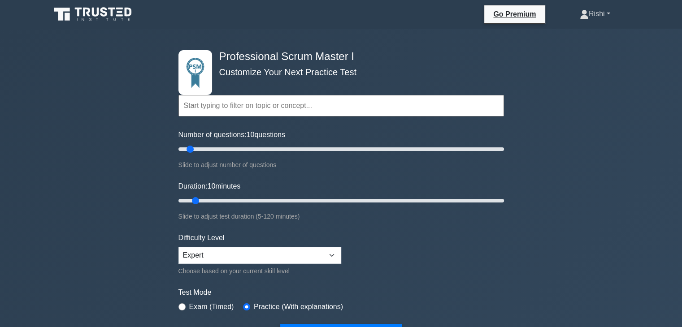
click at [586, 15] on link "Rishi" at bounding box center [595, 14] width 74 height 18
click at [565, 37] on link "Profile" at bounding box center [594, 35] width 71 height 14
